Goal: Find contact information: Find contact information

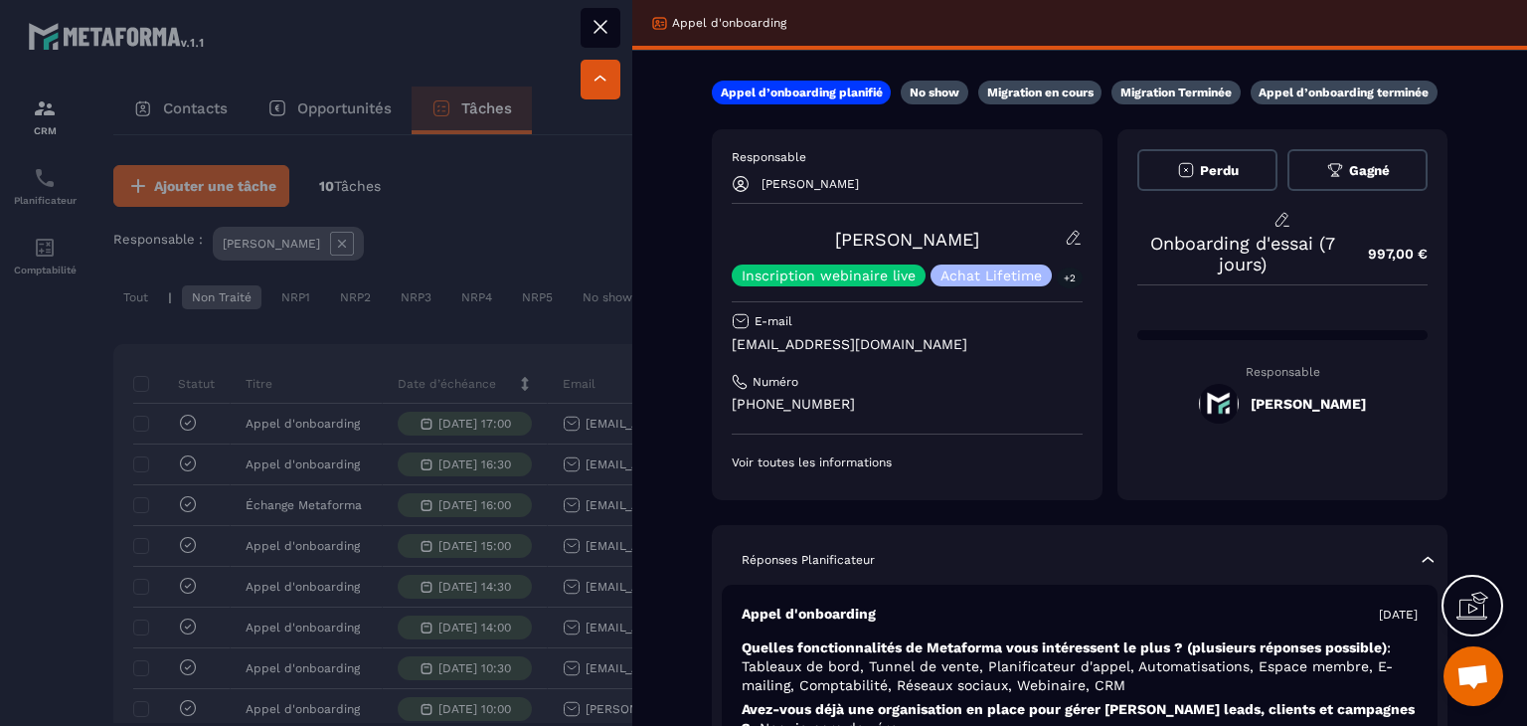
scroll to position [199, 0]
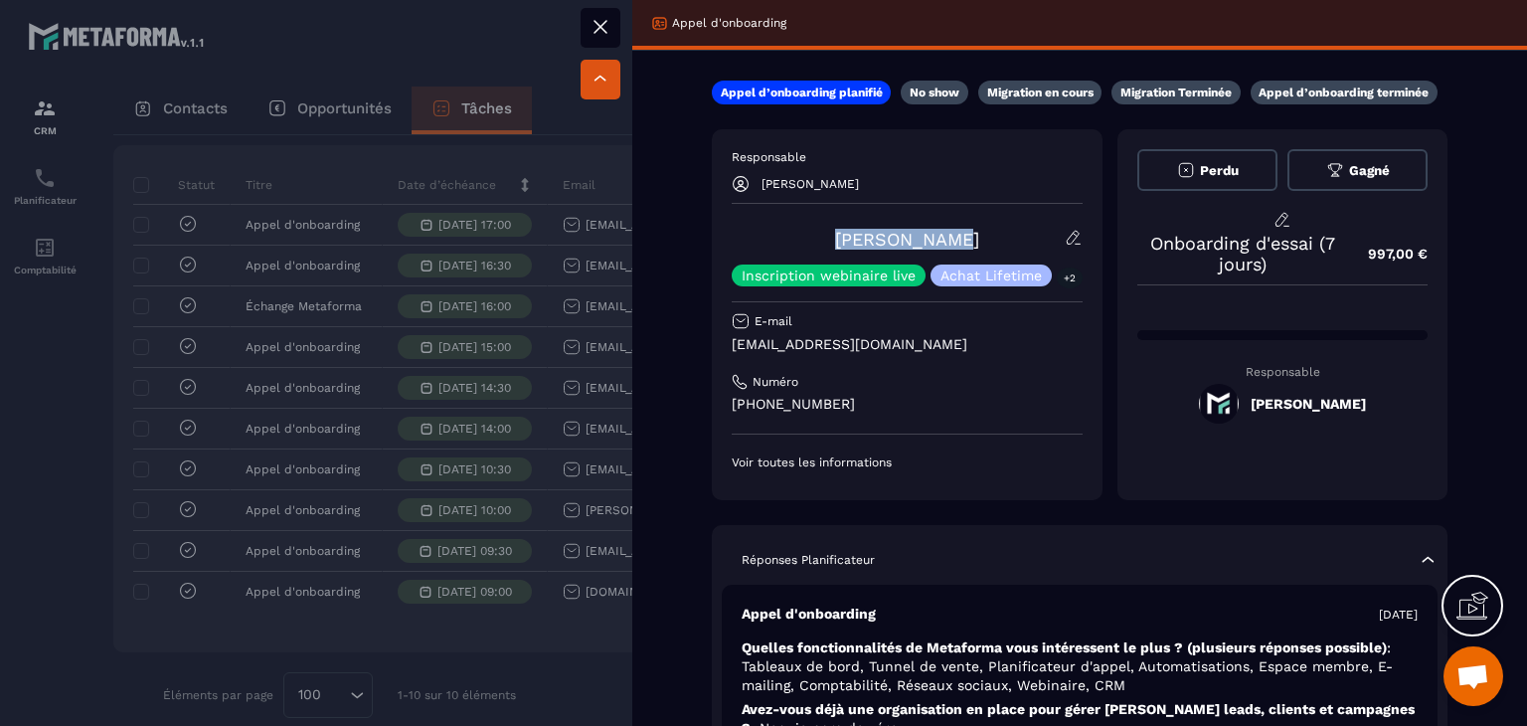
drag, startPoint x: 969, startPoint y: 243, endPoint x: 847, endPoint y: 212, distance: 126.1
click at [847, 212] on div "Responsable [PERSON_NAME] [PERSON_NAME] Inscription webinaire live Achat Lifeti…" at bounding box center [907, 309] width 351 height 321
copy link "[PERSON_NAME]"
click at [919, 374] on div "E-mail" at bounding box center [907, 382] width 351 height 16
drag, startPoint x: 919, startPoint y: 336, endPoint x: 724, endPoint y: 339, distance: 194.9
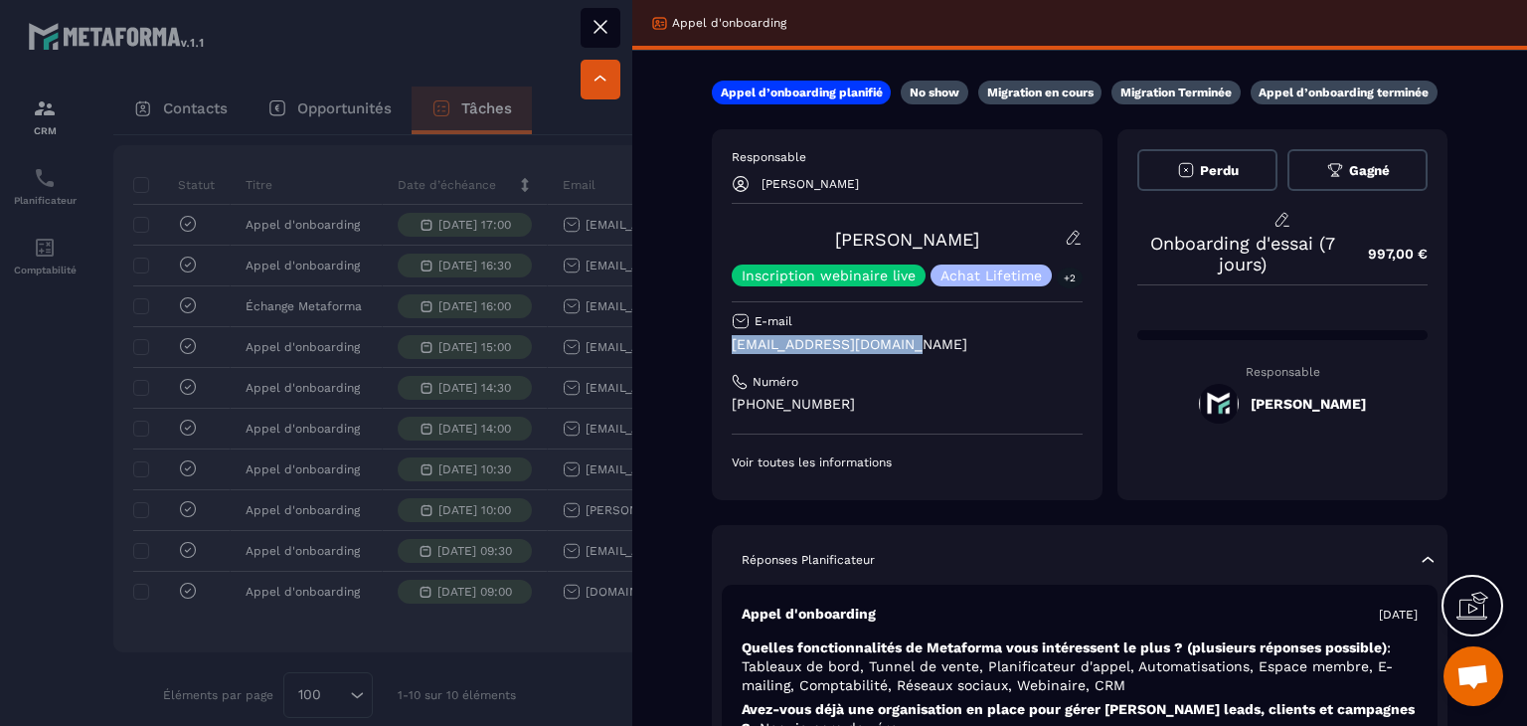
click at [724, 339] on div "Responsable [PERSON_NAME] [PERSON_NAME] Inscription webinaire live Achat Lifeti…" at bounding box center [907, 314] width 391 height 371
copy p "[EMAIL_ADDRESS][DOMAIN_NAME]"
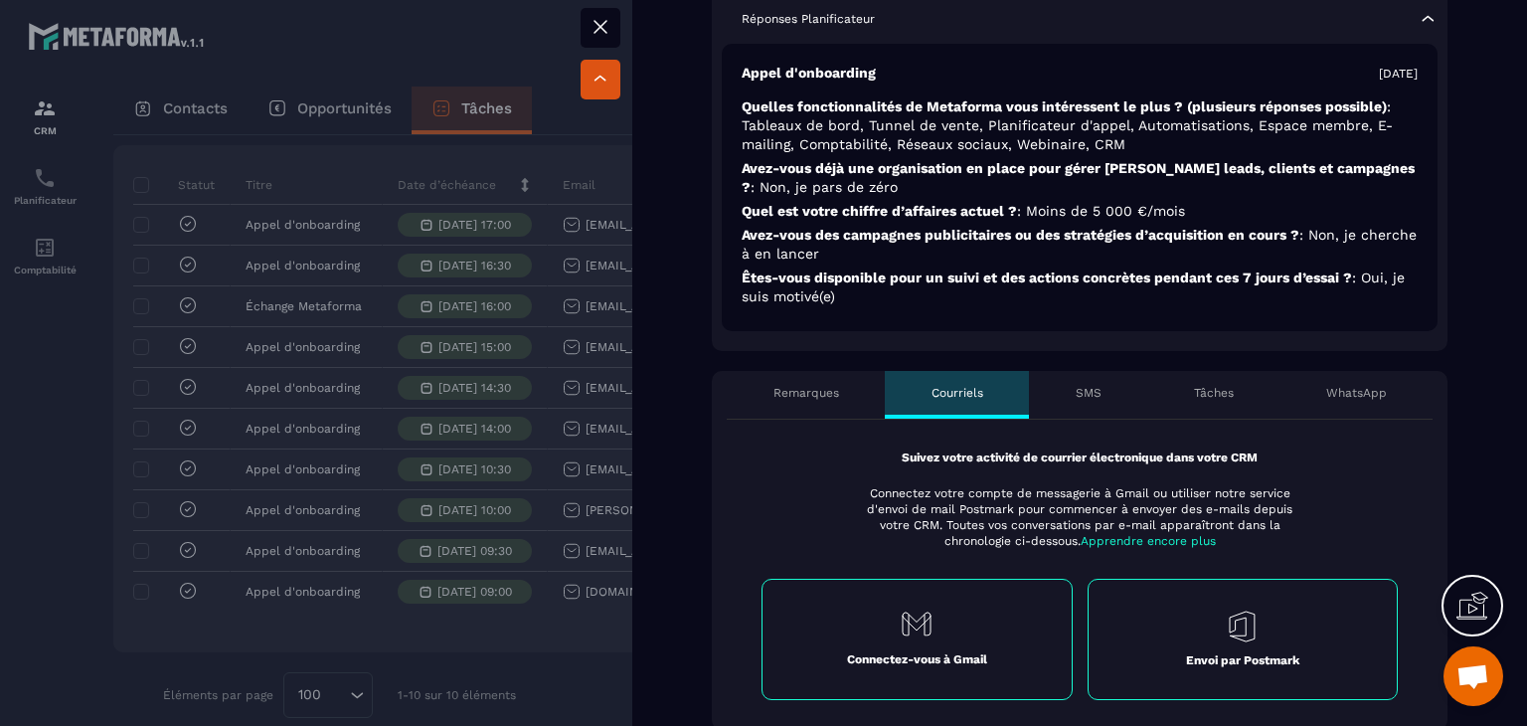
scroll to position [548, 0]
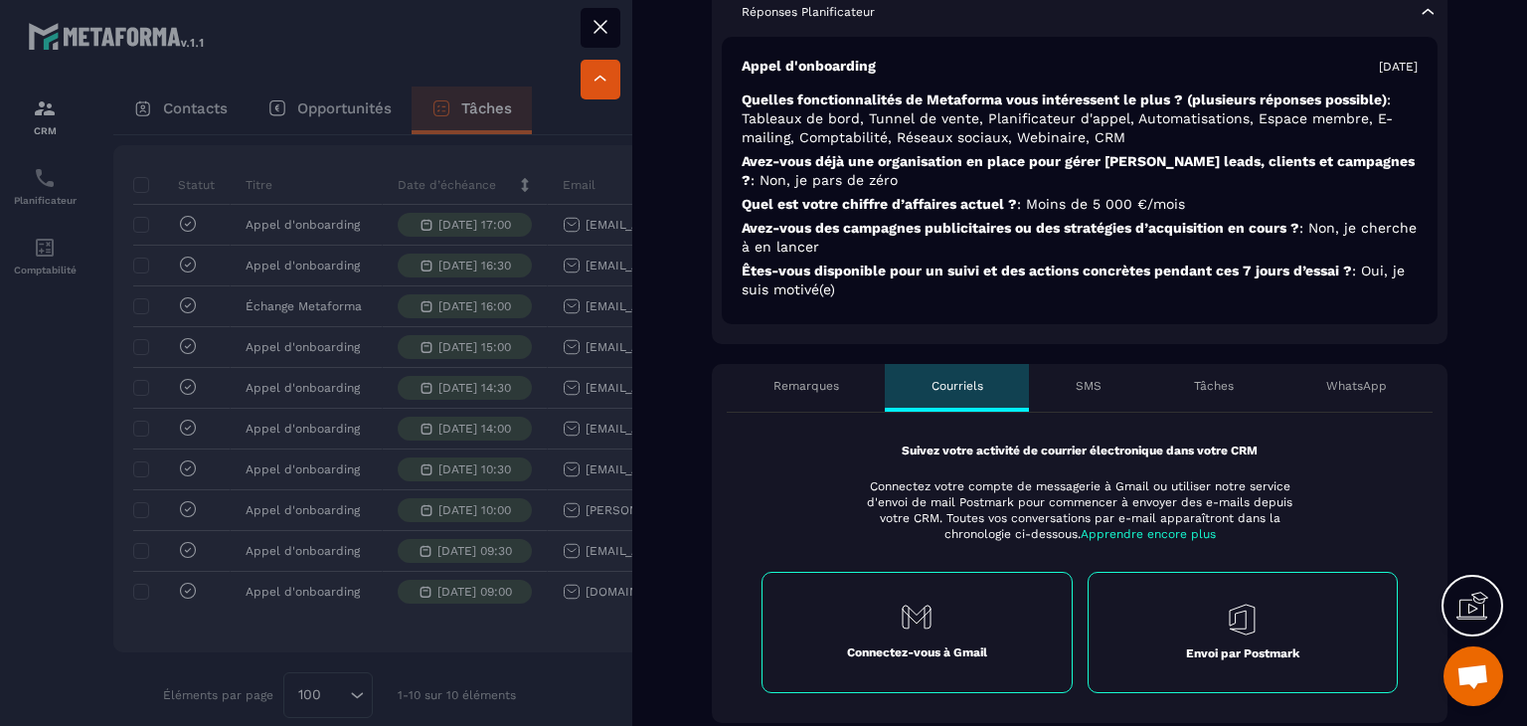
click at [530, 667] on div at bounding box center [763, 363] width 1527 height 726
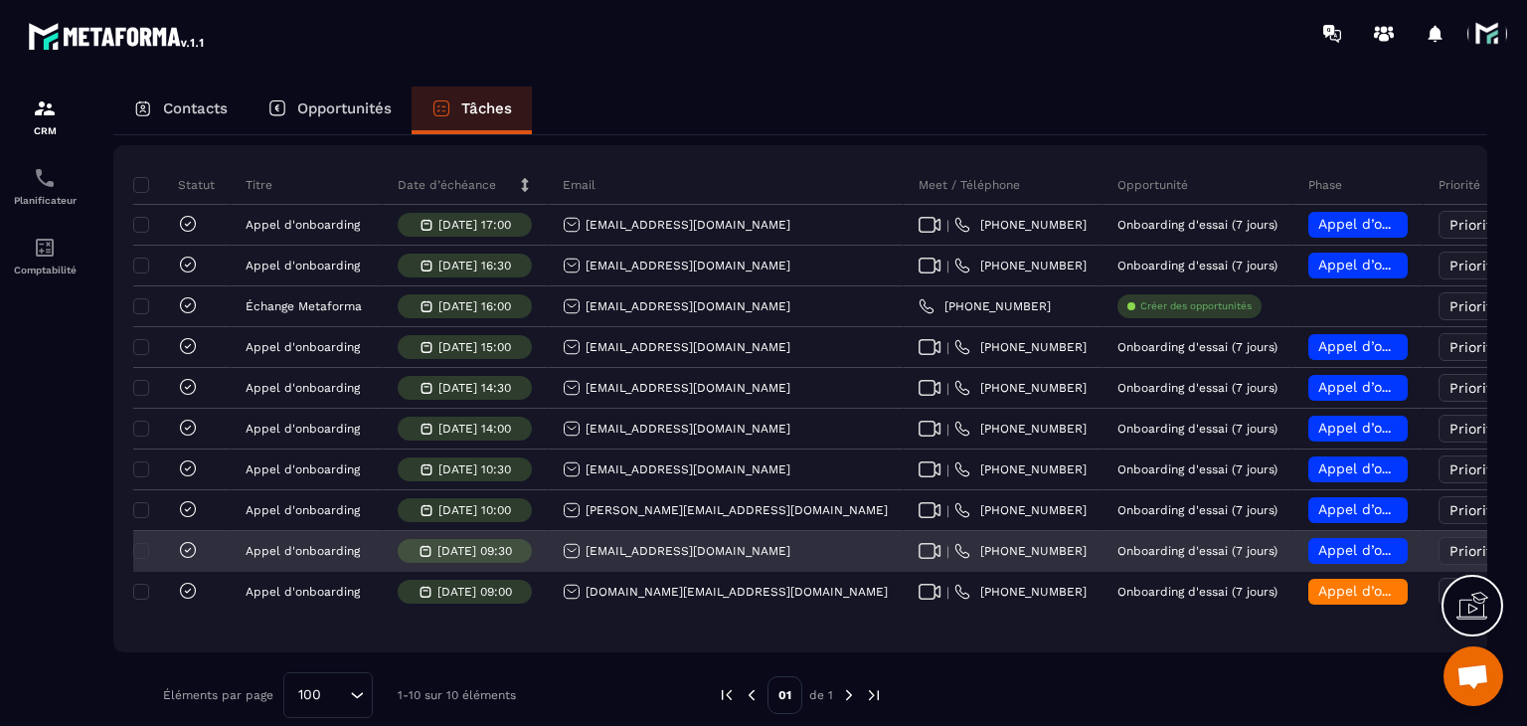
click at [1318, 558] on span "Appel d’onboarding planifié" at bounding box center [1412, 550] width 188 height 16
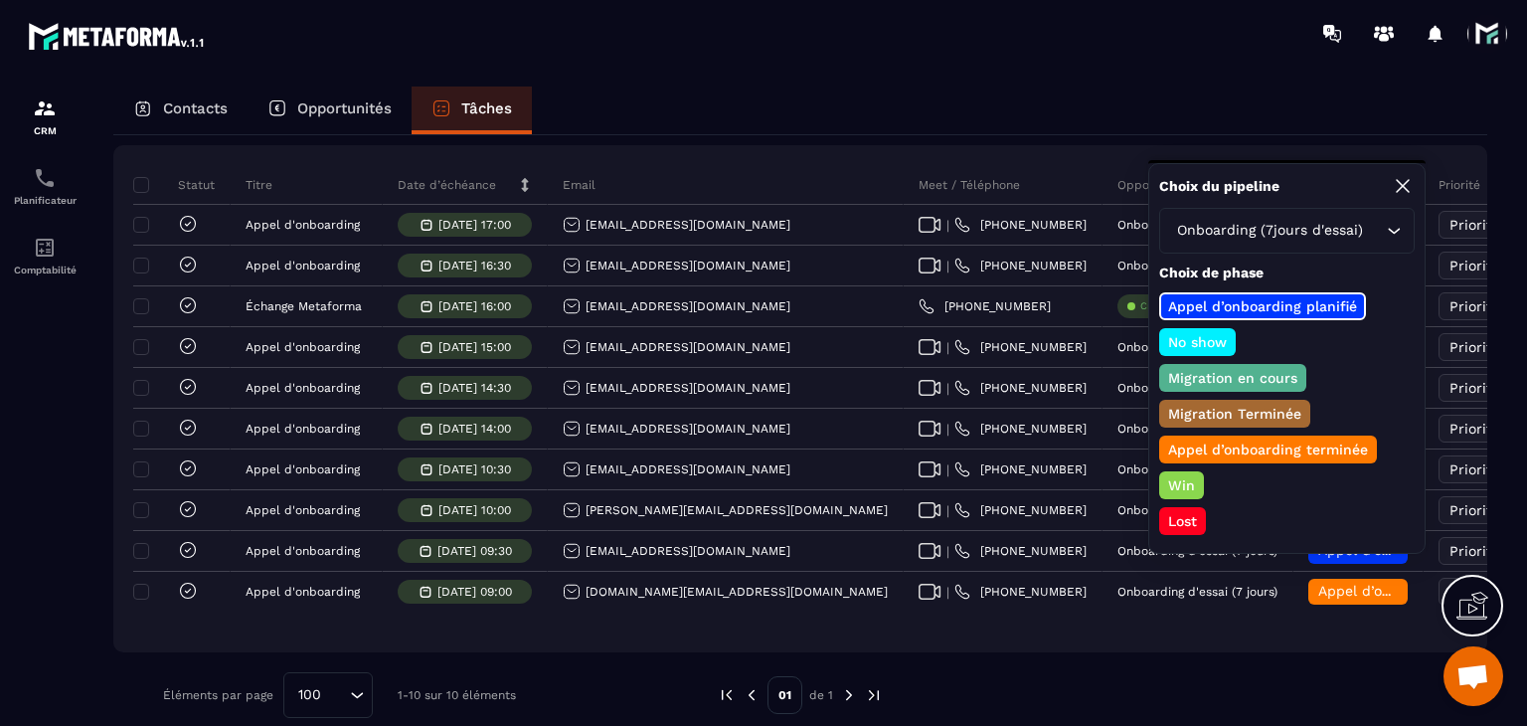
click at [1204, 471] on div "Appel d’onboarding terminée" at bounding box center [1181, 485] width 45 height 28
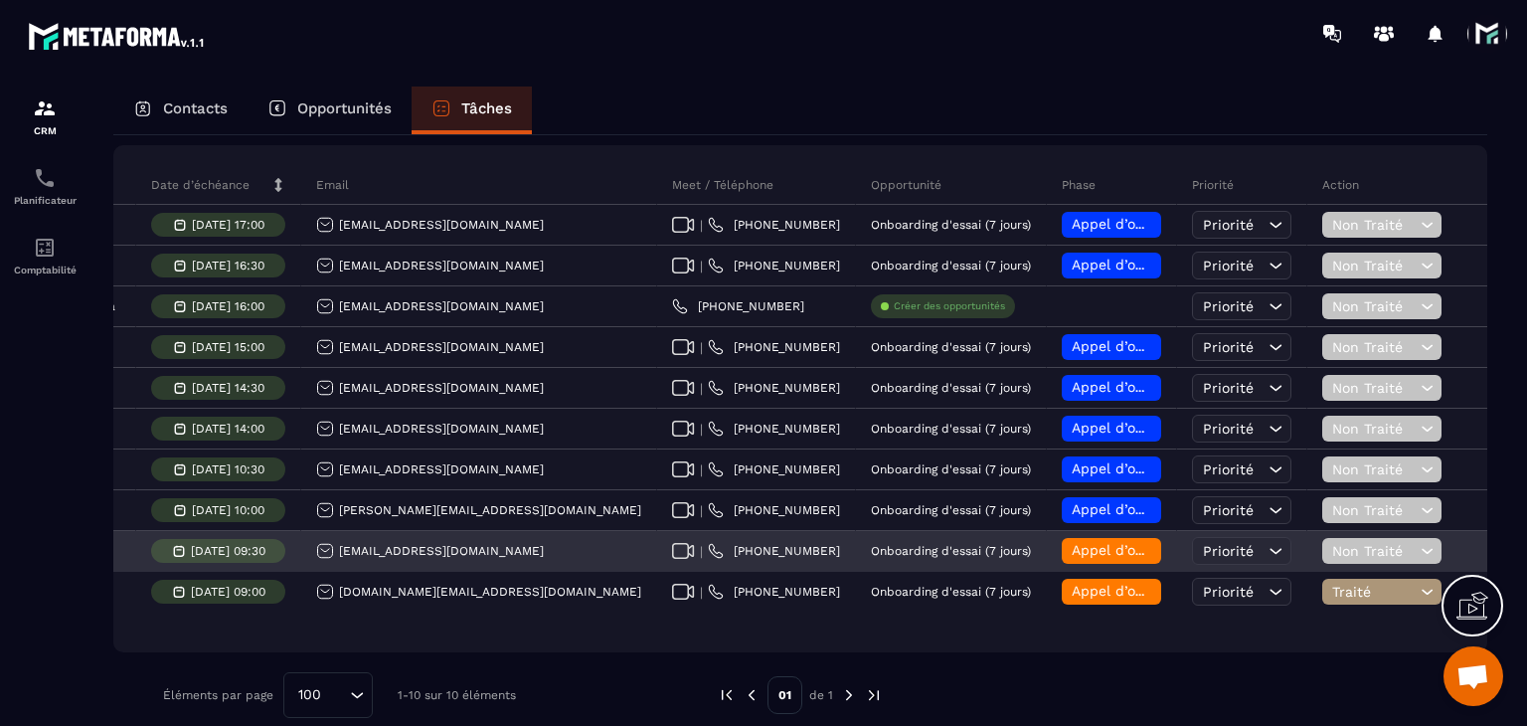
scroll to position [0, 249]
click at [1330, 558] on span "Non Traité" at bounding box center [1372, 551] width 84 height 16
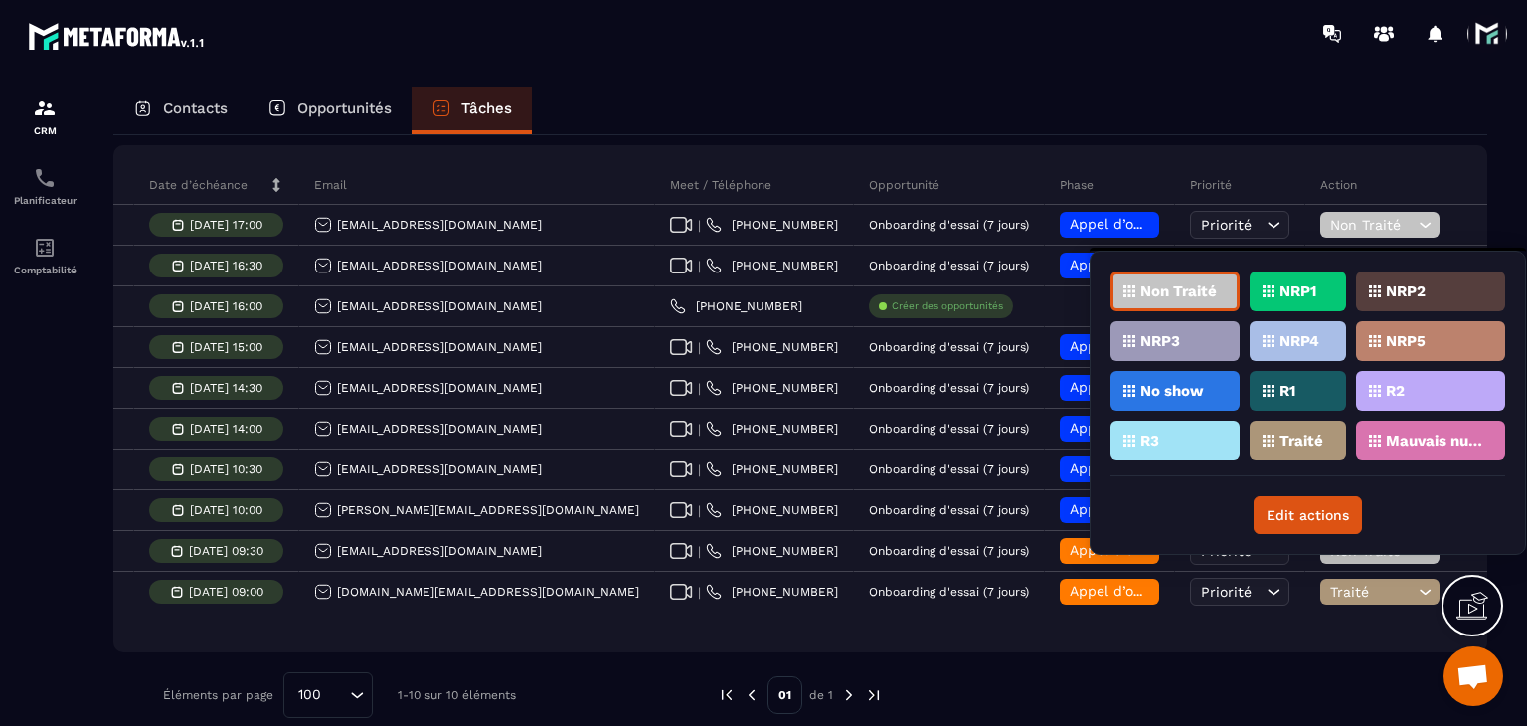
click at [1356, 446] on div "Traité" at bounding box center [1430, 440] width 149 height 40
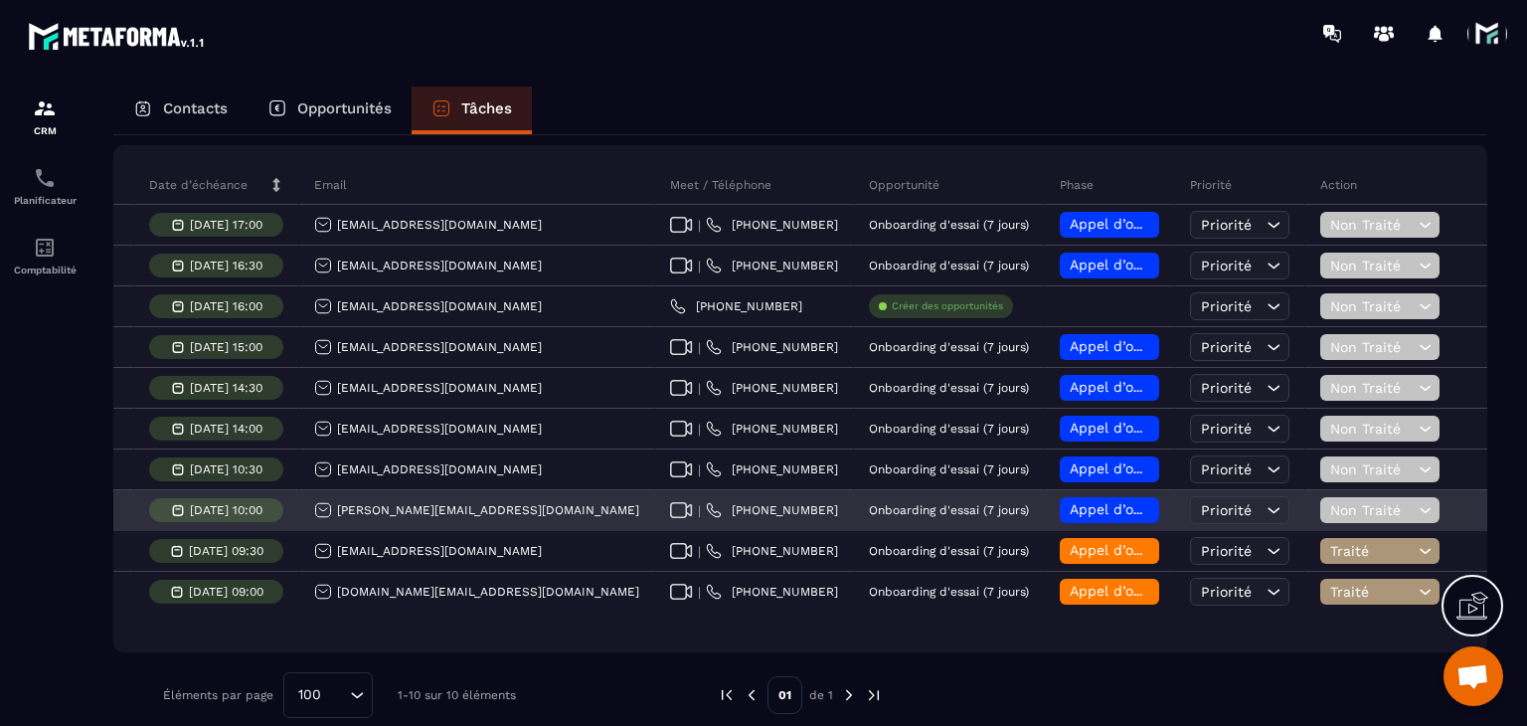
click at [429, 519] on div "[PERSON_NAME][EMAIL_ADDRESS][DOMAIN_NAME]" at bounding box center [476, 510] width 325 height 18
